Goal: Transaction & Acquisition: Purchase product/service

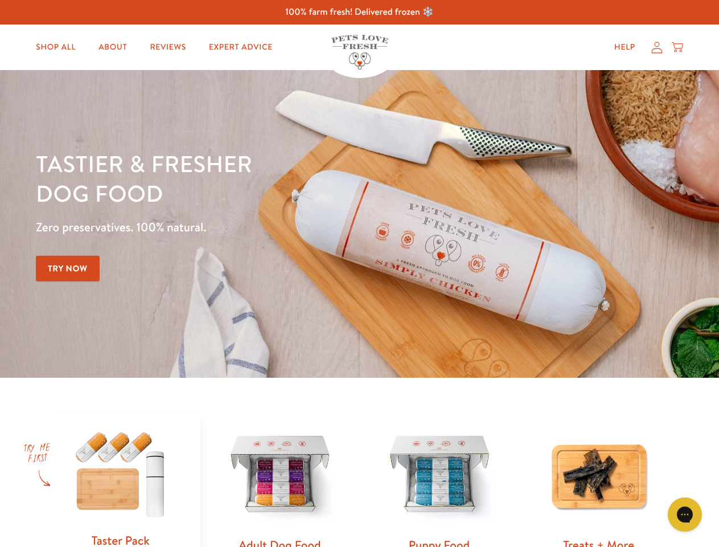
click at [359, 273] on div "Tastier & fresher dog food Zero preservatives. 100% natural. Try Now" at bounding box center [252, 224] width 432 height 150
click at [685, 514] on icon "Gorgias live chat" at bounding box center [685, 514] width 11 height 11
